Goal: Book appointment/travel/reservation

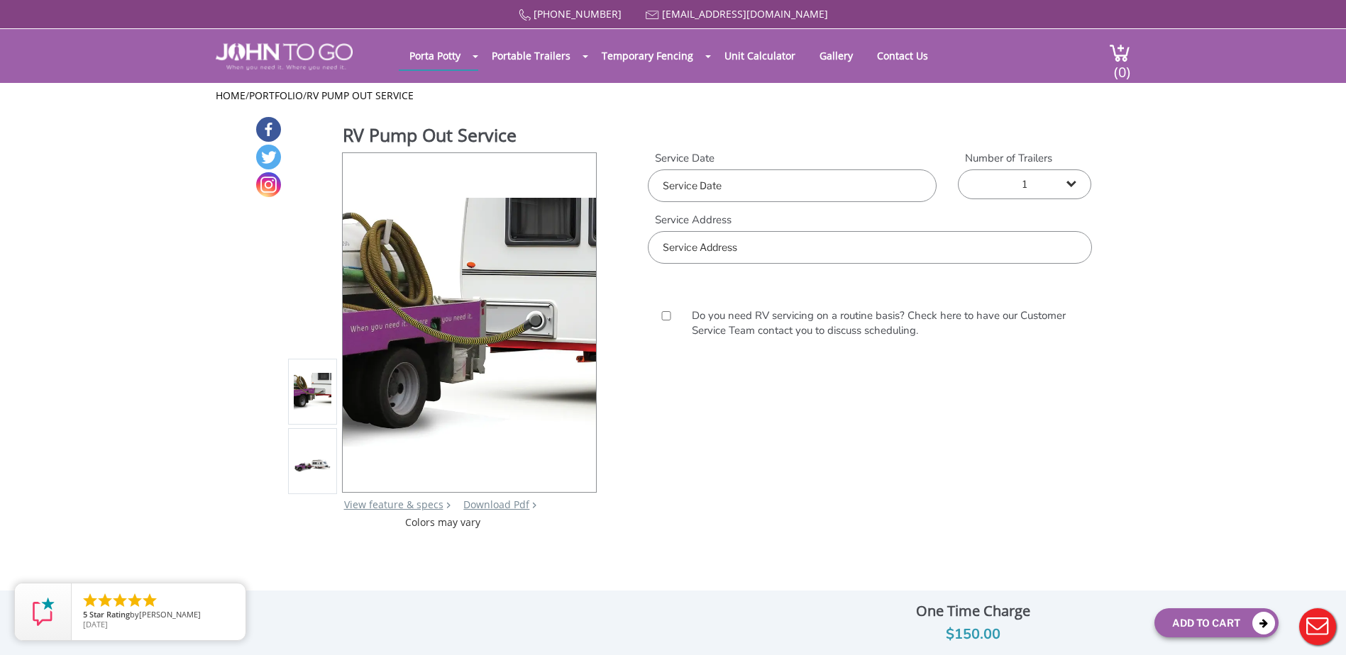
click at [690, 189] on input "text" at bounding box center [792, 186] width 289 height 33
click at [760, 338] on div "25" at bounding box center [761, 342] width 25 height 23
type input "09/25/2025"
click at [1036, 184] on select "1 2 (5% discount) 3 (8% discount) 4 (10% discount) 5 (12% discount) 6 (12% disc…" at bounding box center [1024, 185] width 133 height 30
click at [749, 249] on input "text" at bounding box center [869, 247] width 443 height 33
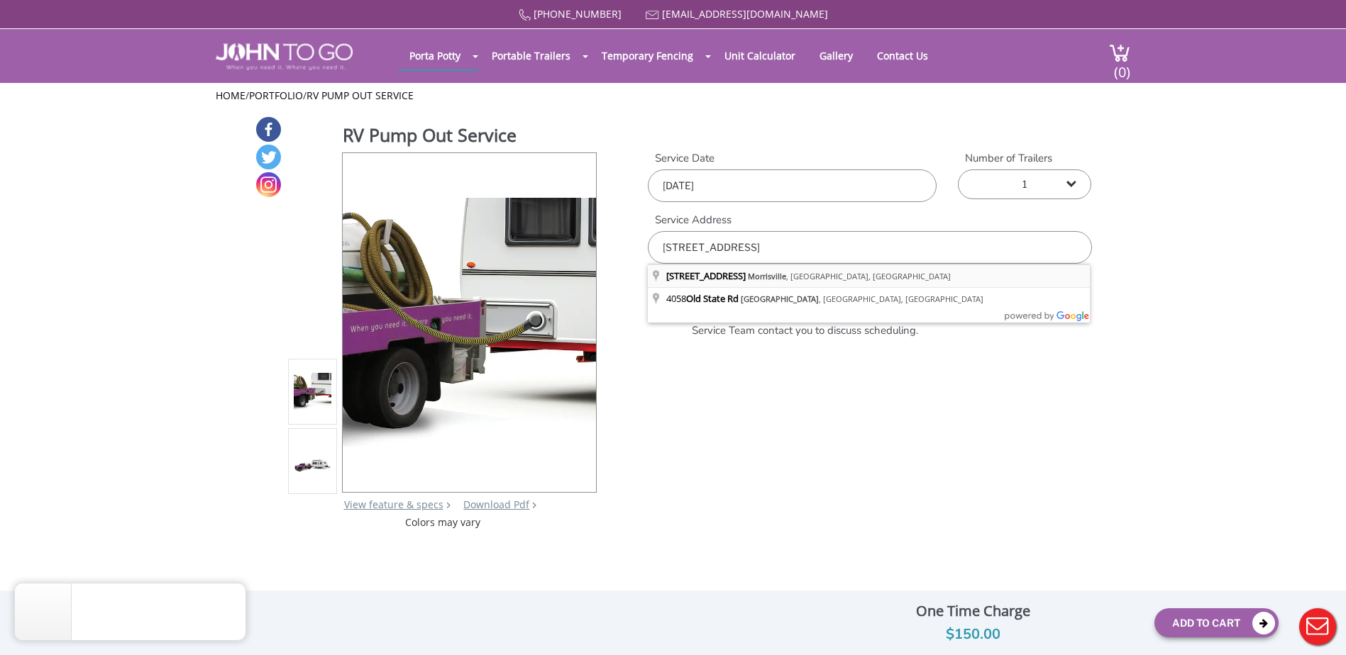
type input "4058 Old State Rd, Morrisville, NY, USA"
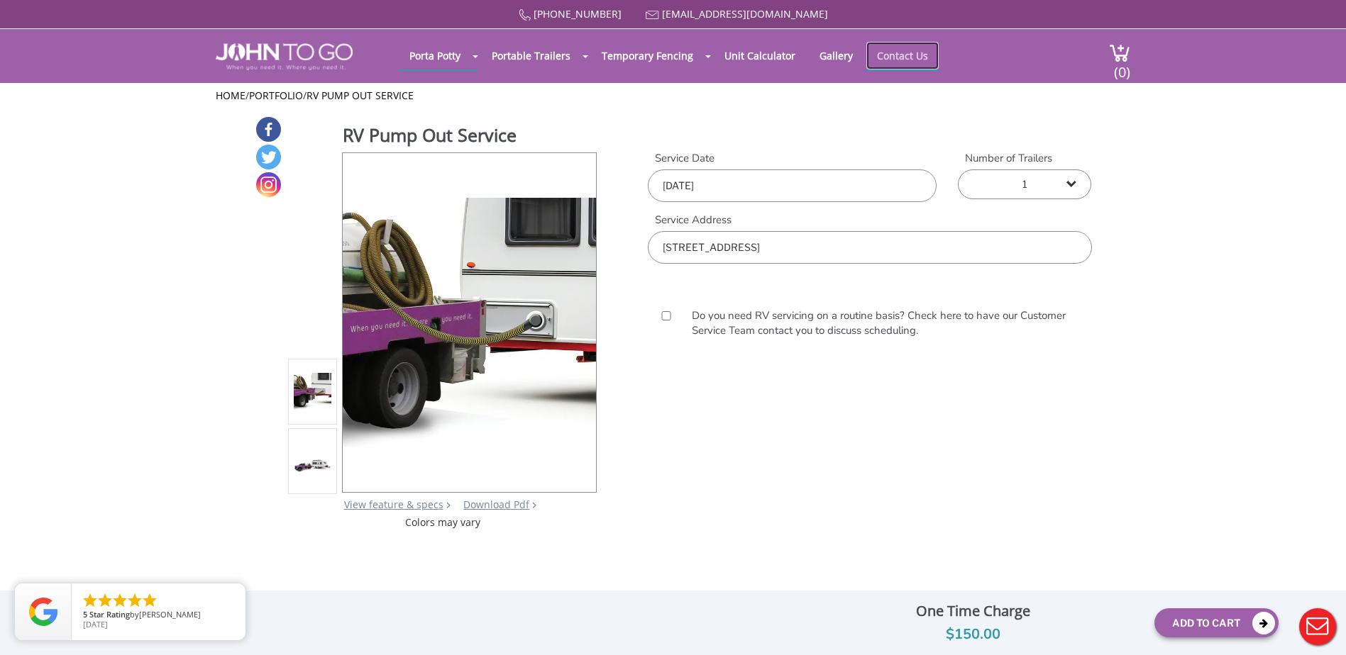
click at [888, 53] on link "Contact Us" at bounding box center [902, 56] width 72 height 28
